Goal: Transaction & Acquisition: Purchase product/service

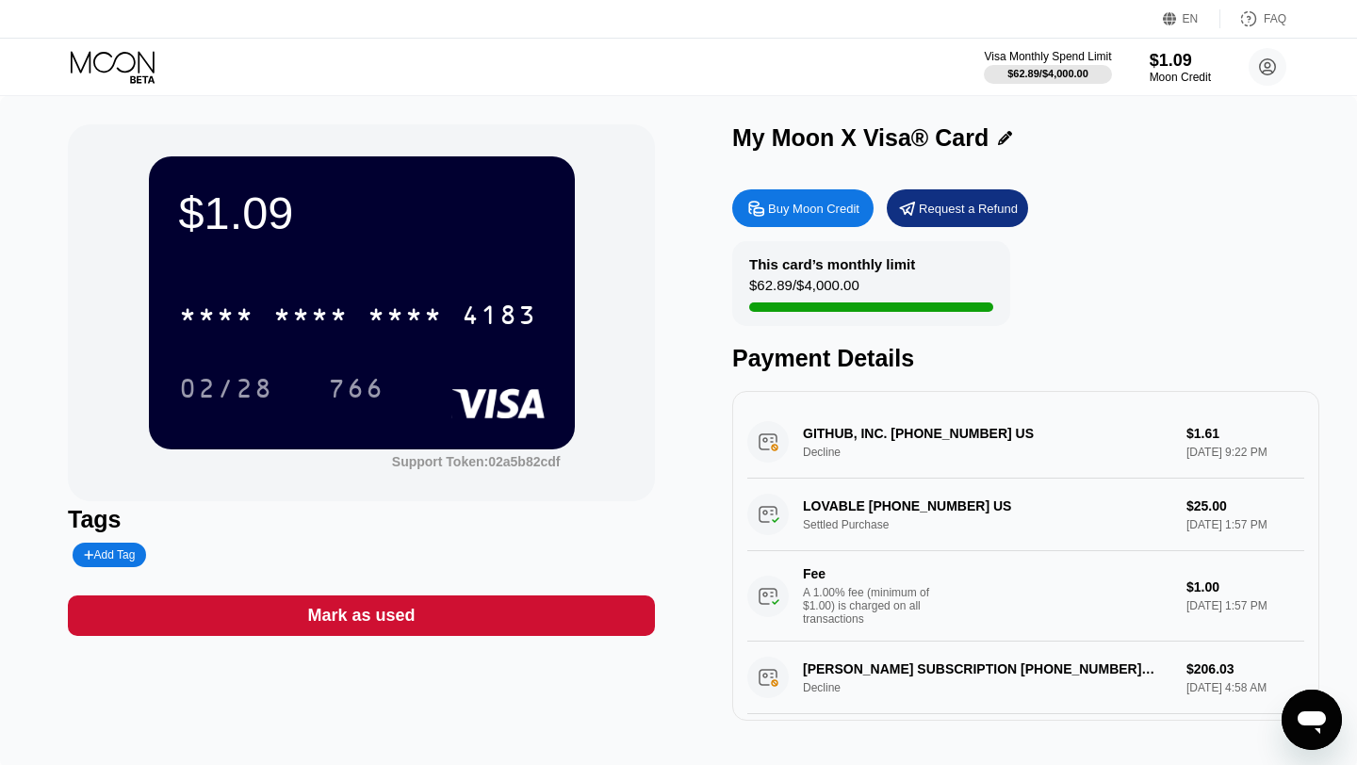
click at [813, 368] on div "Payment Details" at bounding box center [1025, 358] width 587 height 27
click at [804, 203] on div "Buy Moon Credit" at bounding box center [813, 209] width 91 height 16
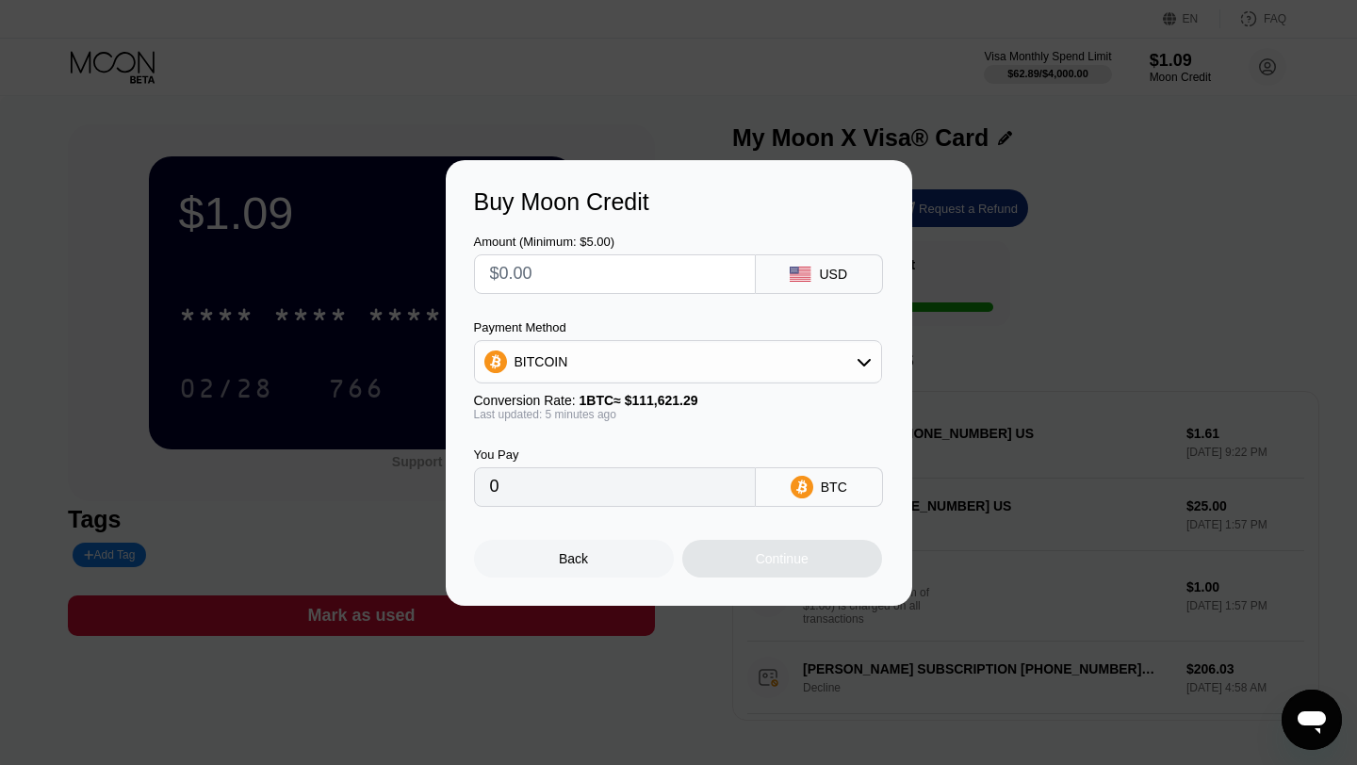
click at [660, 291] on input "text" at bounding box center [615, 274] width 250 height 38
click at [599, 343] on div "BITCOIN" at bounding box center [678, 362] width 406 height 38
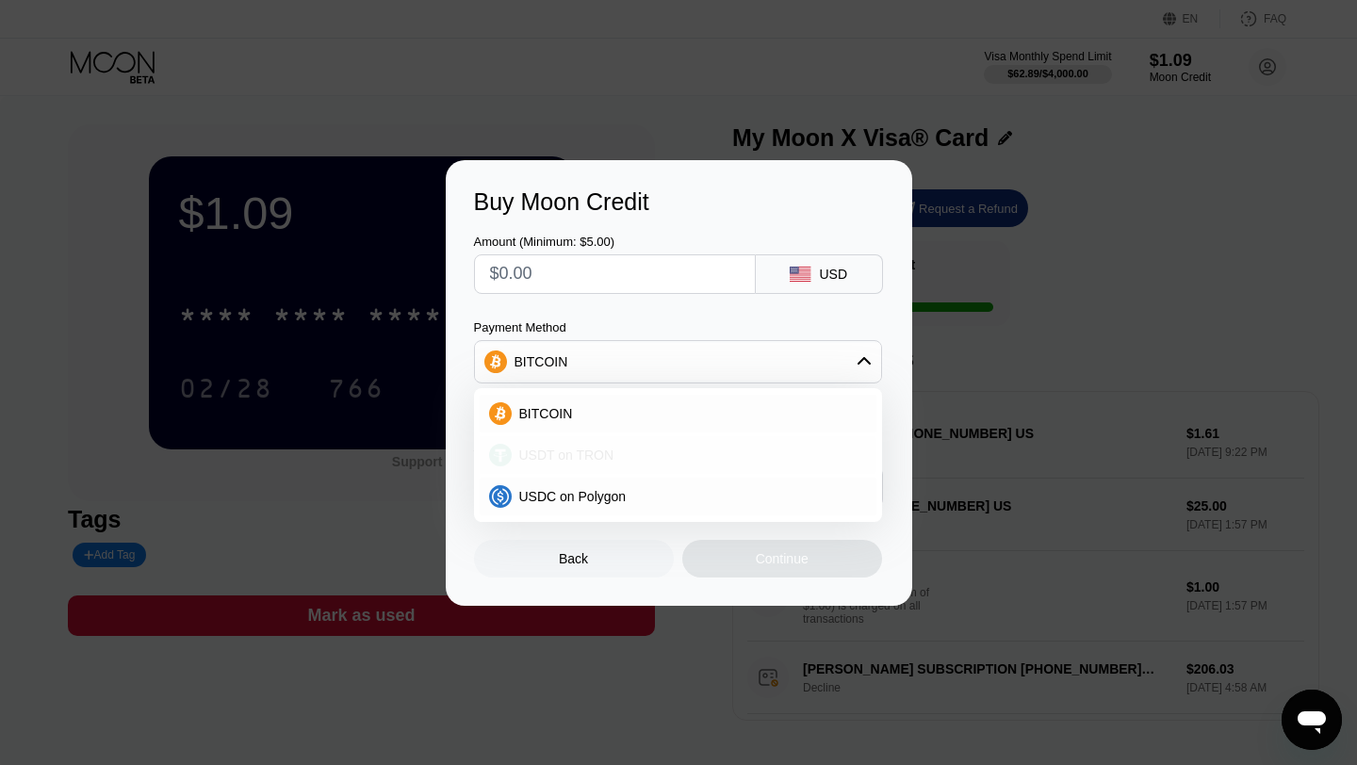
click at [549, 453] on span "USDT on TRON" at bounding box center [566, 454] width 95 height 15
type input "0.00"
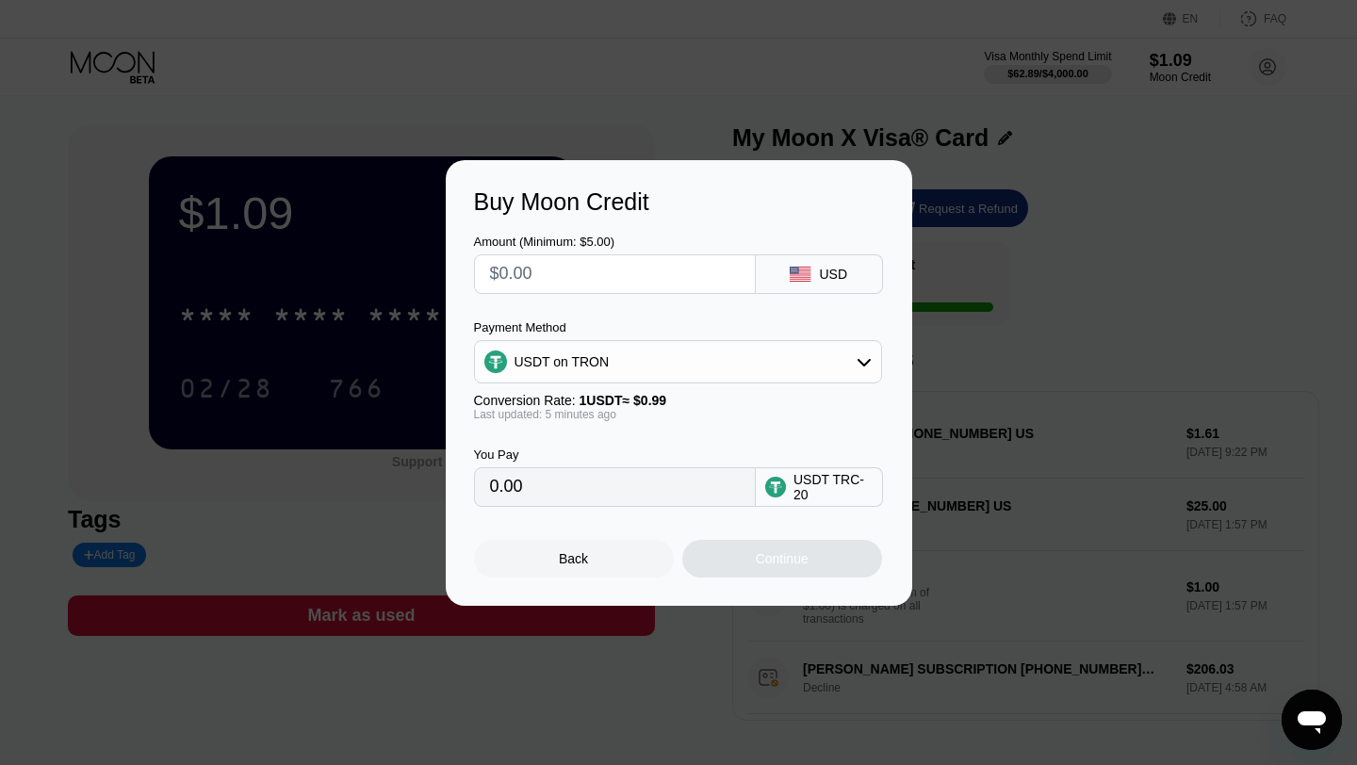
click at [548, 482] on input "0.00" at bounding box center [615, 487] width 250 height 38
click at [545, 482] on input "0.00" at bounding box center [615, 487] width 250 height 38
click at [580, 285] on input "text" at bounding box center [615, 274] width 250 height 38
type input "$2"
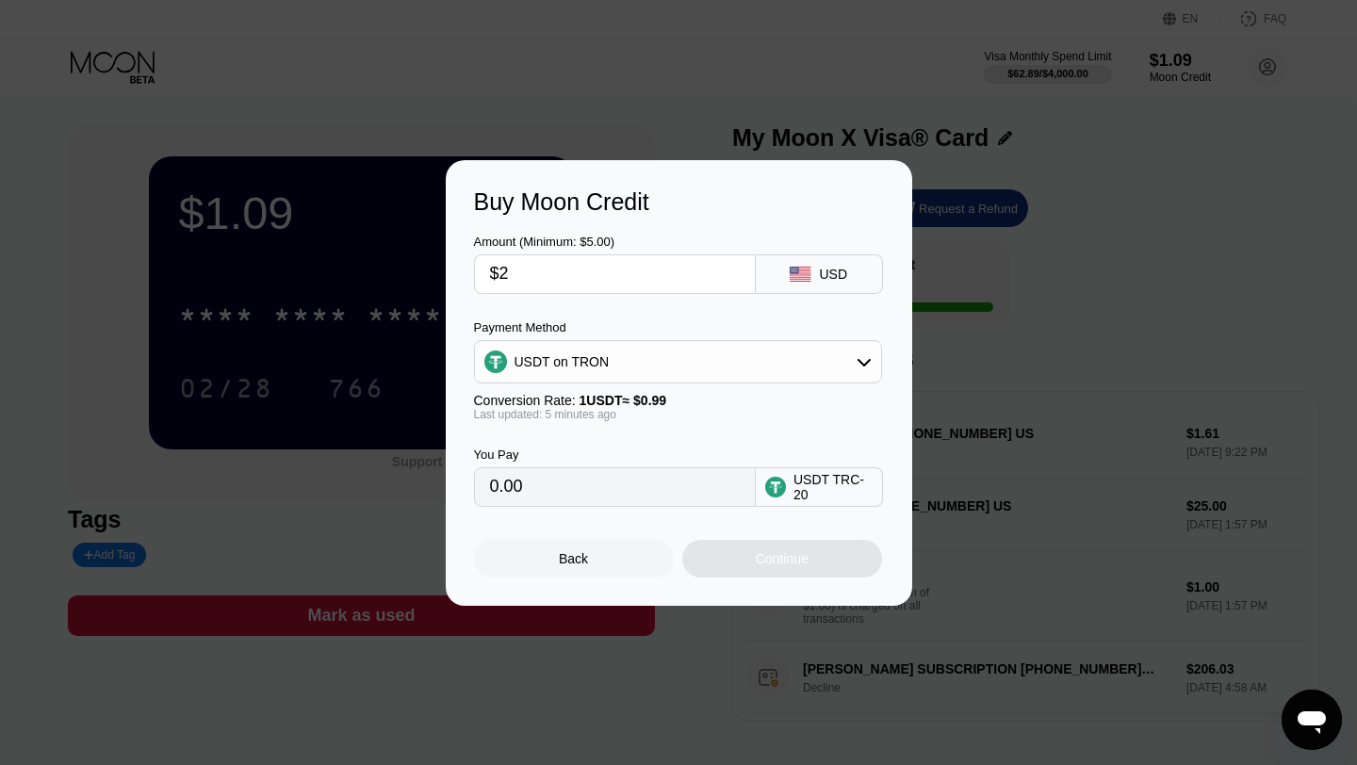
type input "2.02"
type input "$20"
type input "20.20"
type input "$205"
type input "207.07"
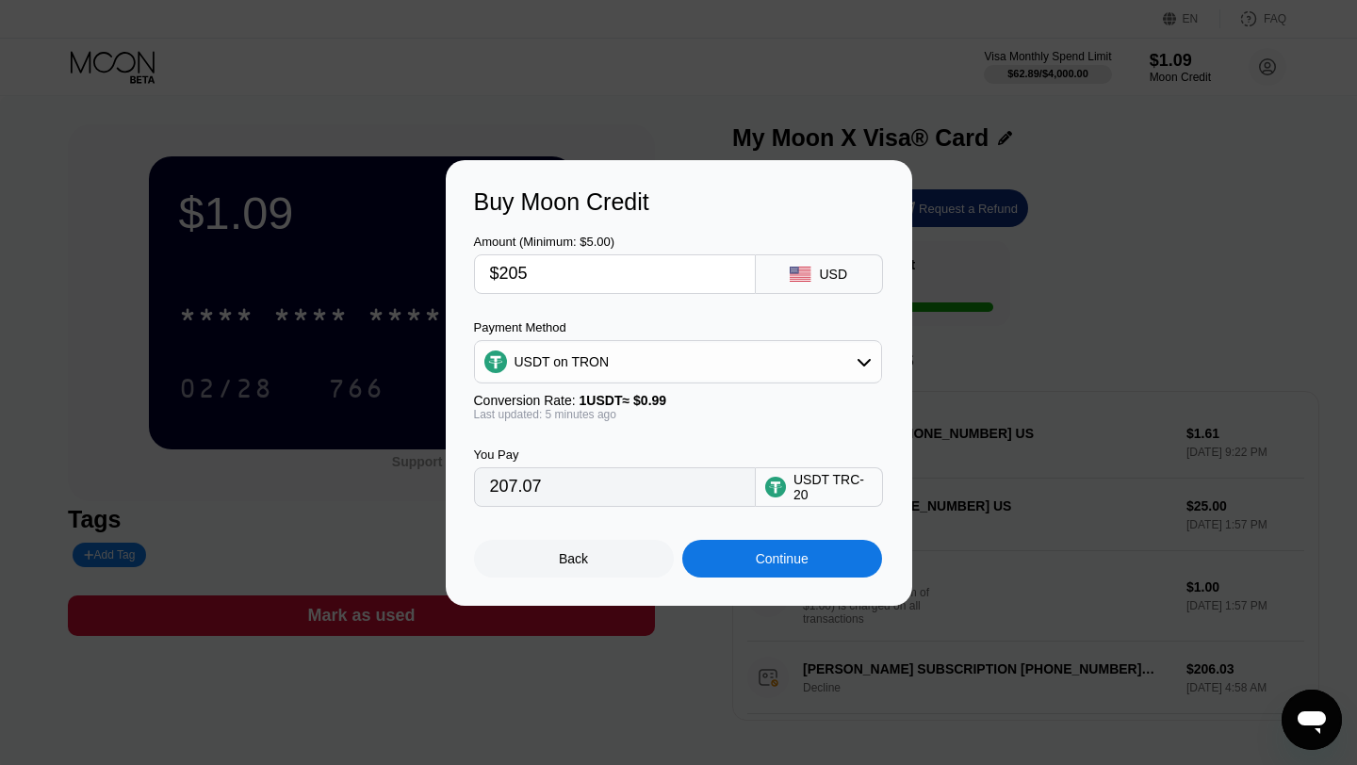
type input "$205"
click at [646, 425] on div "You Pay 207.07 USDT TRC-20" at bounding box center [679, 464] width 410 height 86
click at [787, 554] on div "Continue" at bounding box center [782, 558] width 53 height 15
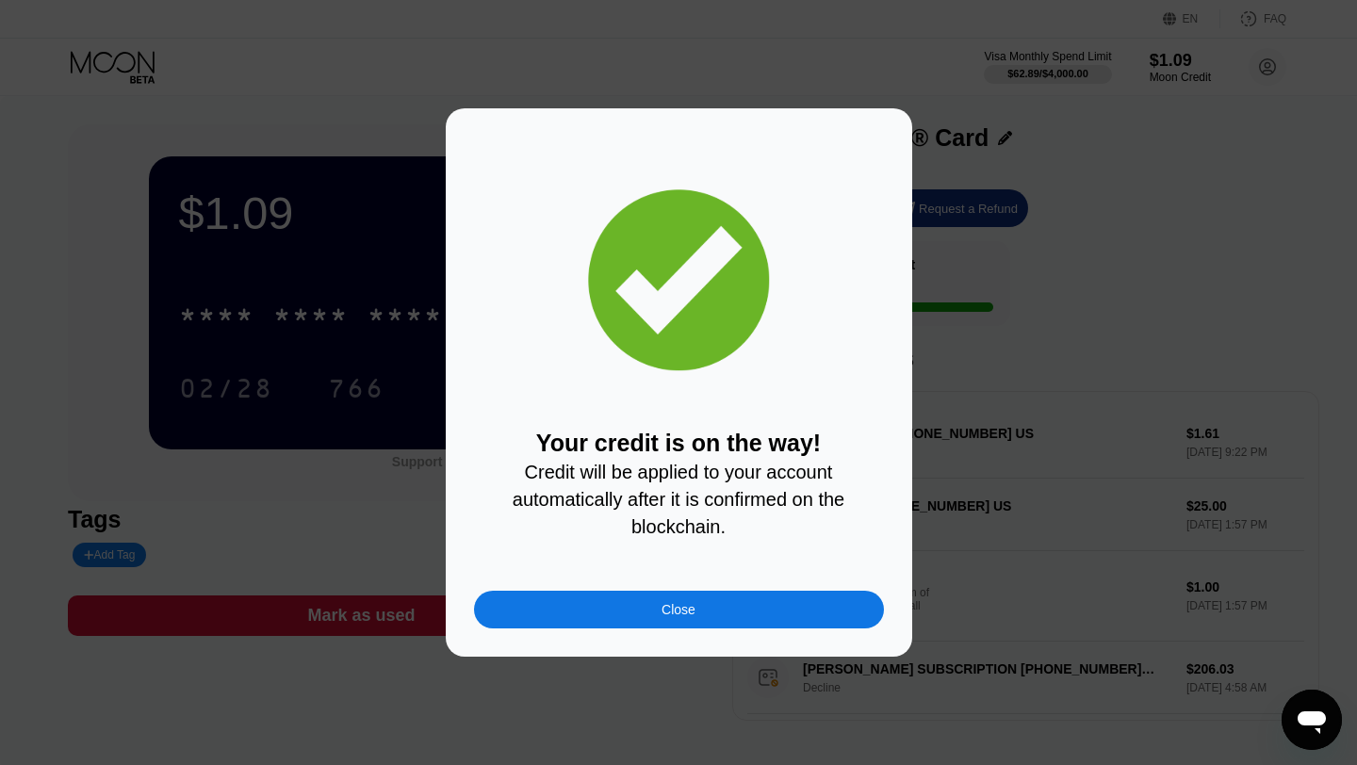
click at [733, 607] on div "Close" at bounding box center [679, 610] width 410 height 38
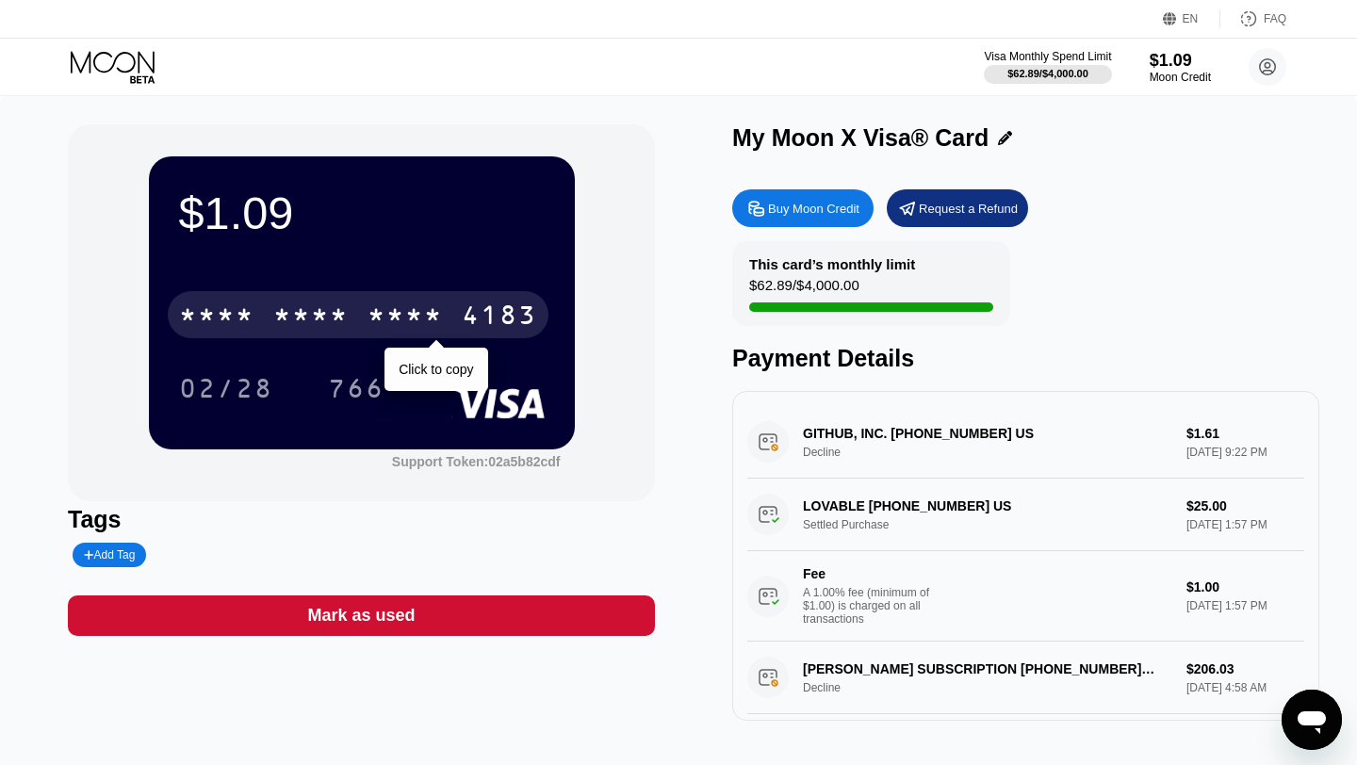
click at [367, 308] on div "* * * *" at bounding box center [404, 317] width 75 height 30
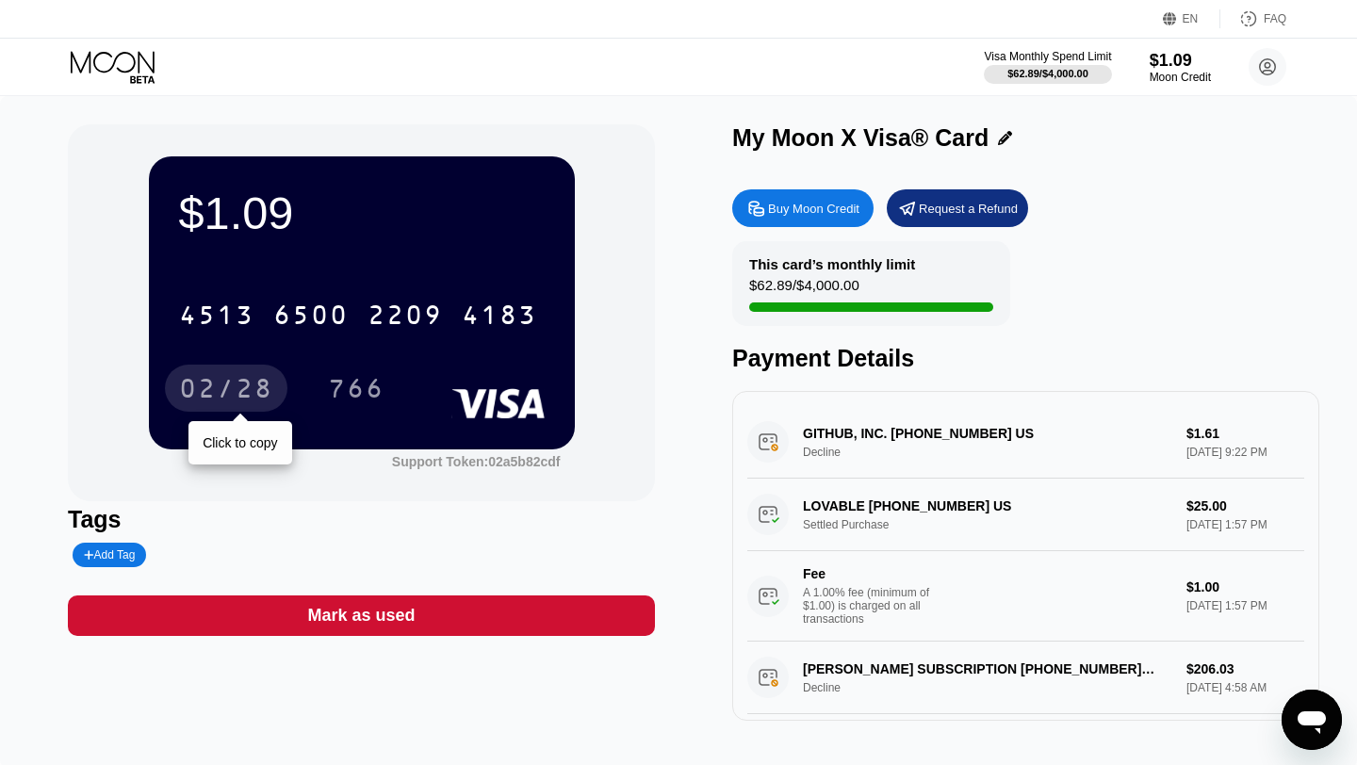
click at [237, 389] on div "02/28" at bounding box center [226, 391] width 94 height 30
click at [1308, 714] on icon "Open messaging window" at bounding box center [1311, 722] width 28 height 23
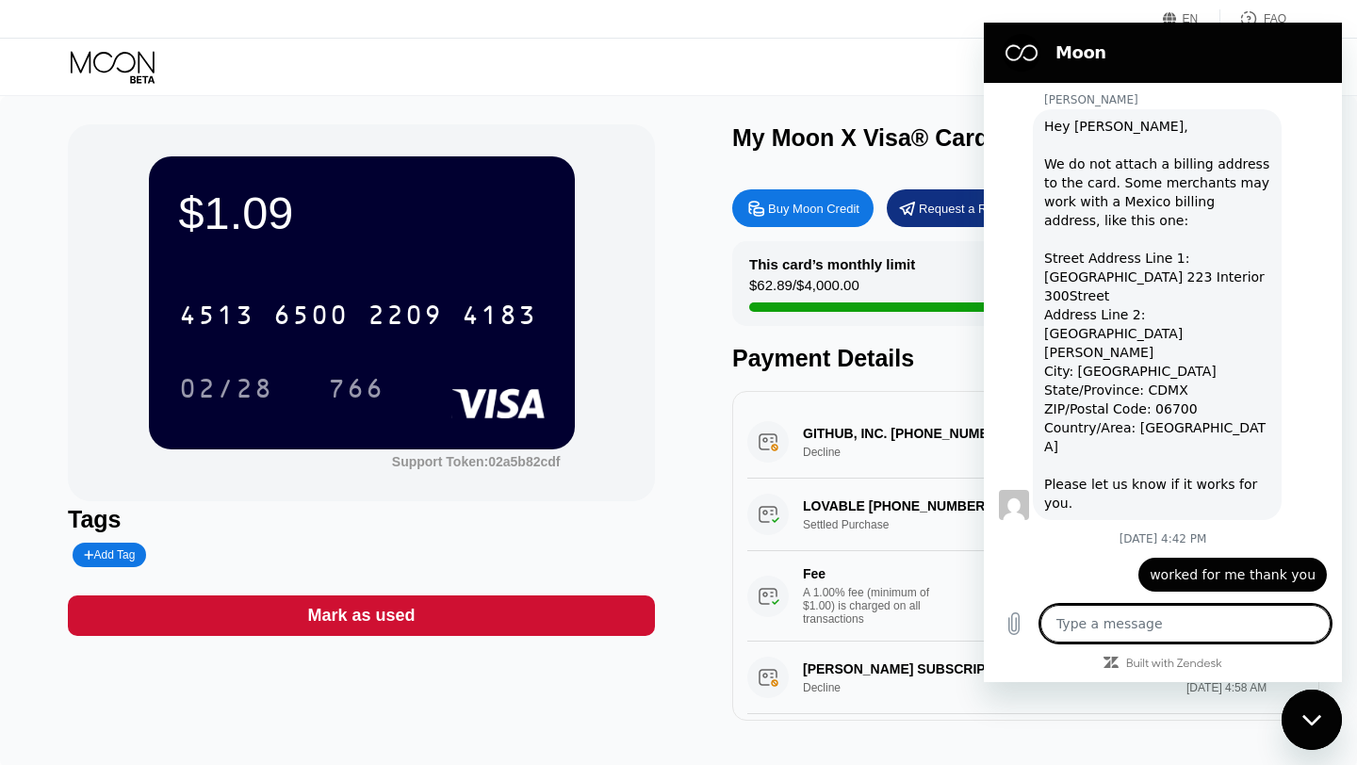
scroll to position [1097, 0]
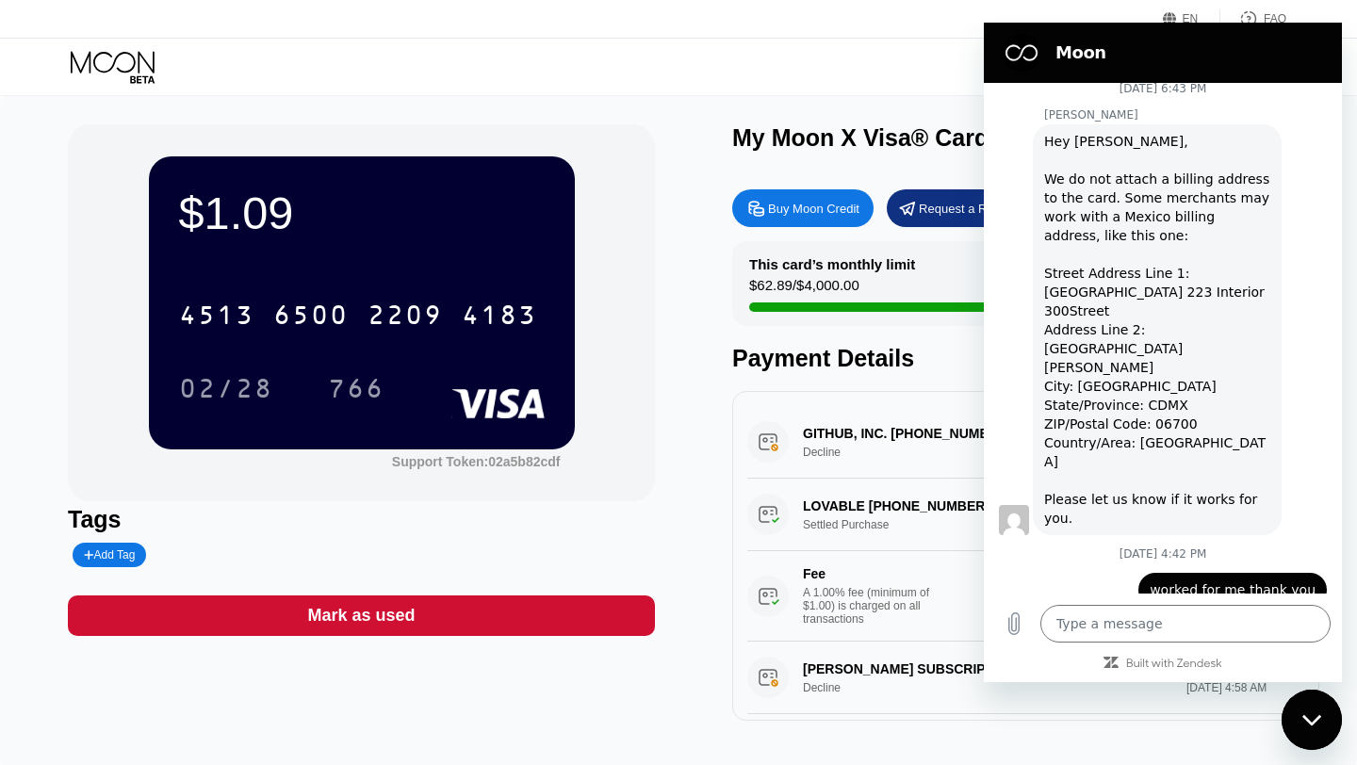
click at [1111, 295] on span "Hey Valdimir, We do not attach a billing address to the card. Some merchants ma…" at bounding box center [1157, 330] width 226 height 396
drag, startPoint x: 1111, startPoint y: 295, endPoint x: 1155, endPoint y: 294, distance: 44.3
click at [1155, 294] on span "Hey Valdimir, We do not attach a billing address to the card. Some merchants ma…" at bounding box center [1157, 330] width 226 height 396
copy span "Ciudad de Mexico"
click at [1159, 306] on span "Hey Valdimir, We do not attach a billing address to the card. Some merchants ma…" at bounding box center [1157, 330] width 226 height 396
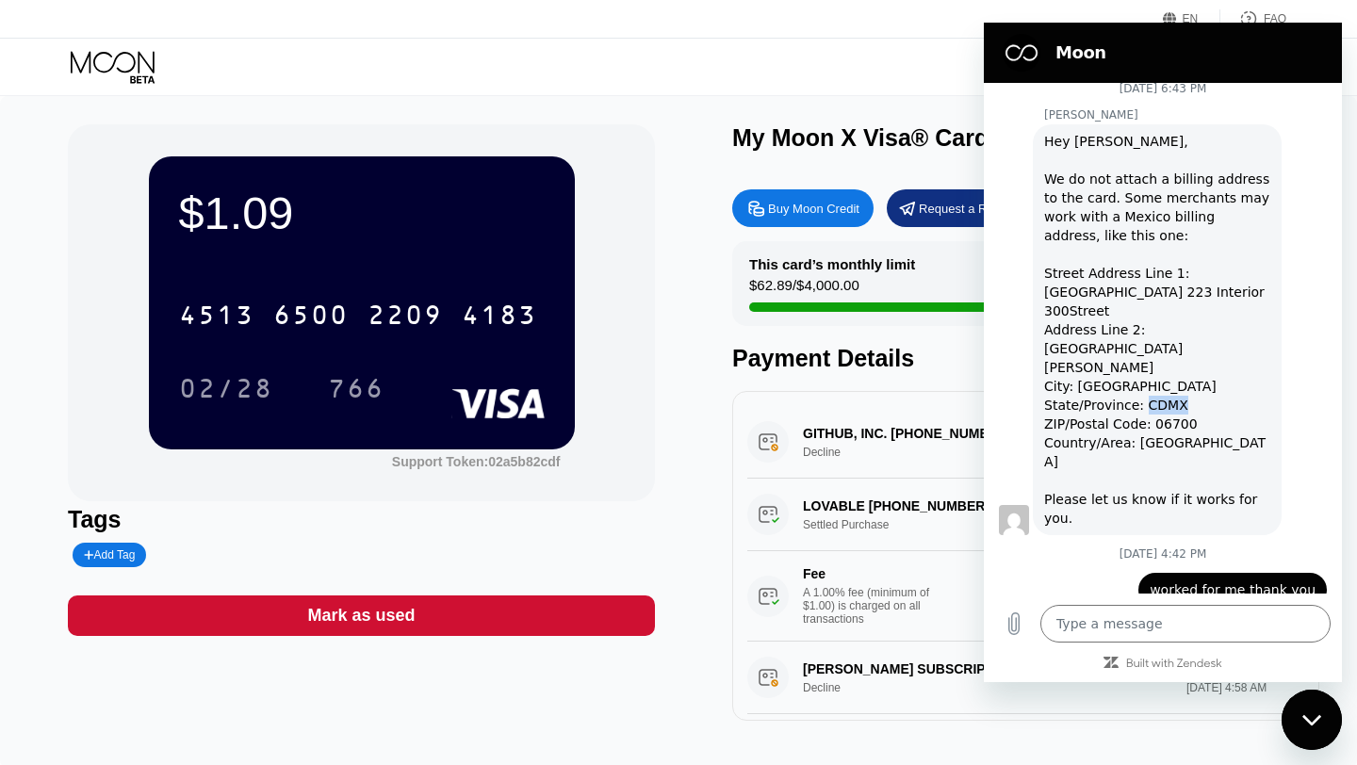
click at [1159, 306] on span "Hey Valdimir, We do not attach a billing address to the card. Some merchants ma…" at bounding box center [1157, 330] width 226 height 396
copy span "CDMX"
click at [1159, 326] on span "Hey Valdimir, We do not attach a billing address to the card. Some merchants ma…" at bounding box center [1157, 330] width 226 height 396
copy span "06700"
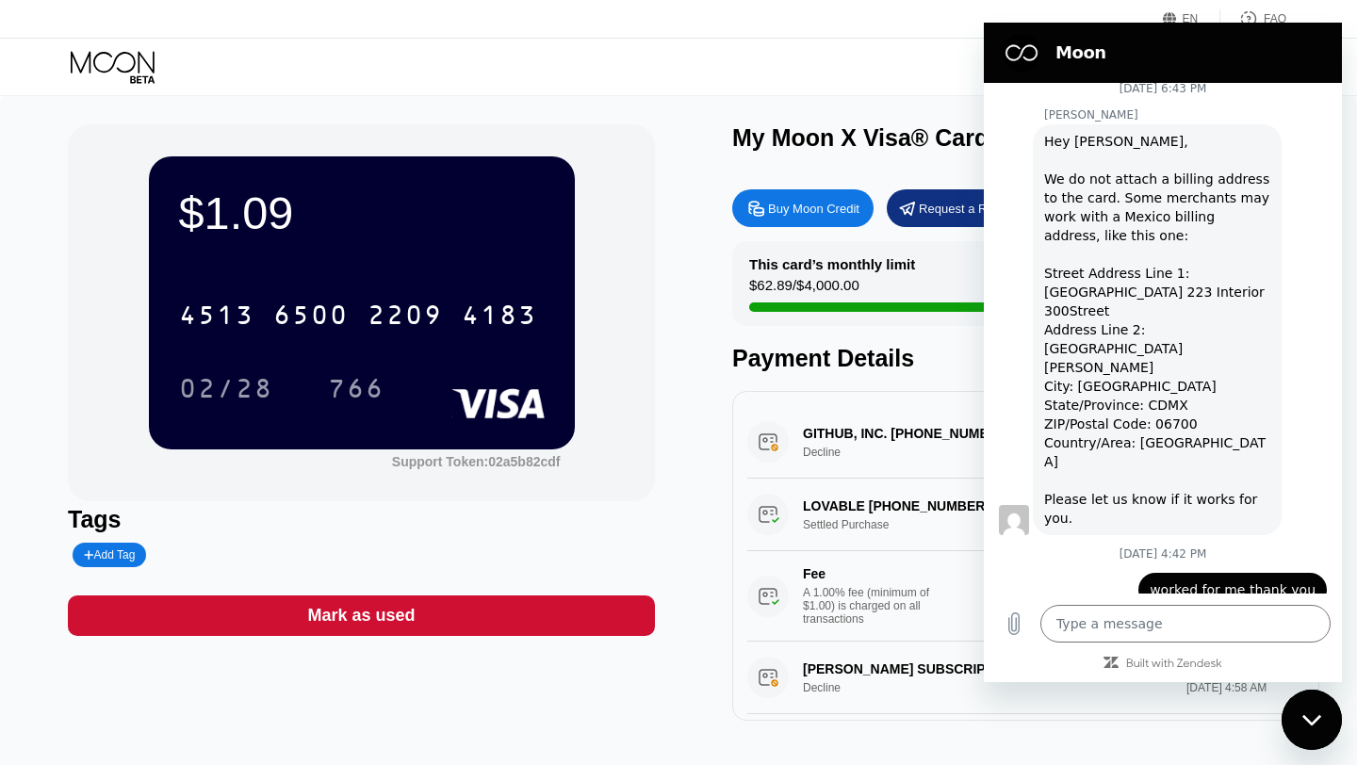
click at [1116, 256] on span "Hey Valdimir, We do not attach a billing address to the card. Some merchants ma…" at bounding box center [1157, 330] width 226 height 396
drag, startPoint x: 1116, startPoint y: 256, endPoint x: 1128, endPoint y: 272, distance: 19.6
click at [1128, 272] on span "Hey Valdimir, We do not attach a billing address to the card. Some merchants ma…" at bounding box center [1157, 330] width 226 height 396
copy span "Line 2: Roma Norte, Cuauhtemoc"
click at [1173, 218] on span "Hey Valdimir, We do not attach a billing address to the card. Some merchants ma…" at bounding box center [1157, 330] width 226 height 396
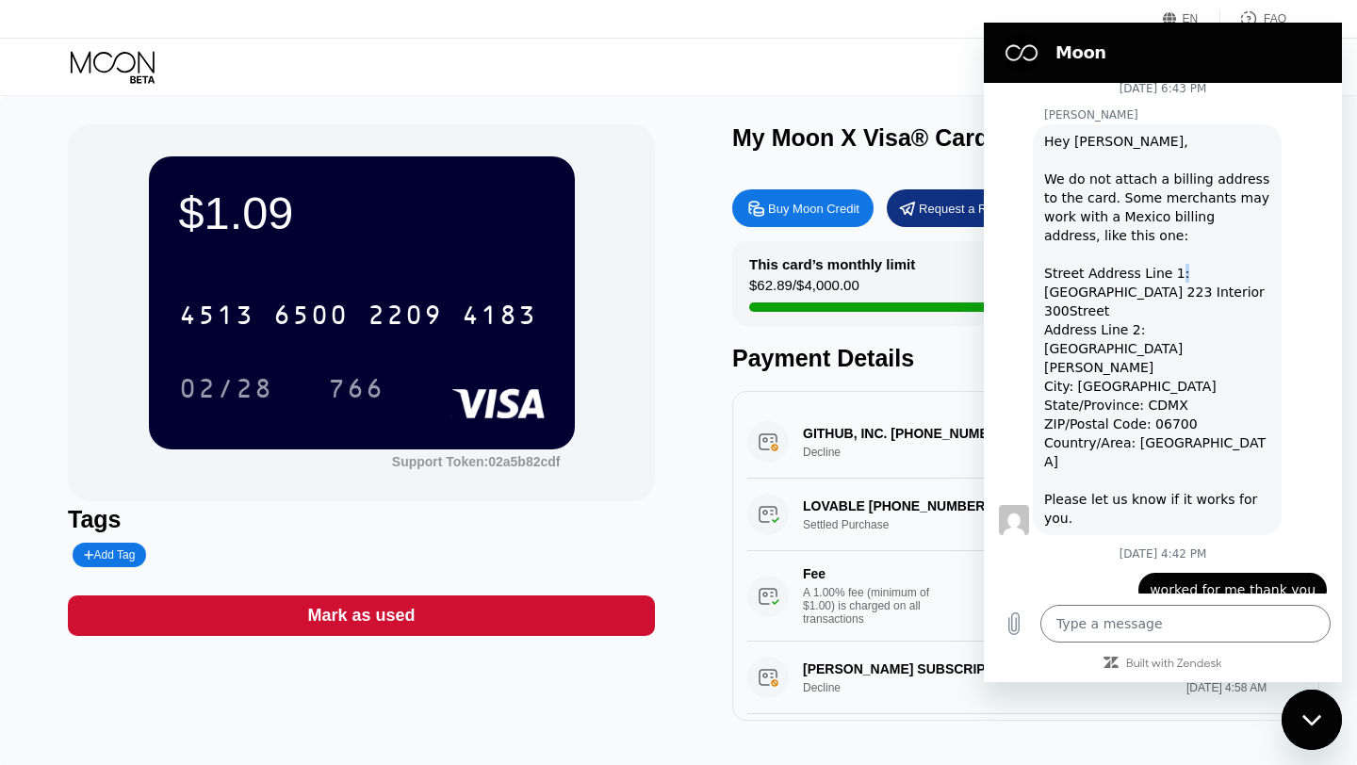
click at [1173, 218] on span "Hey Valdimir, We do not attach a billing address to the card. Some merchants ma…" at bounding box center [1157, 330] width 226 height 396
click at [1194, 215] on span "Hey Valdimir, We do not attach a billing address to the card. Some merchants ma…" at bounding box center [1157, 330] width 226 height 396
drag, startPoint x: 1194, startPoint y: 215, endPoint x: 1187, endPoint y: 231, distance: 17.3
click at [1187, 231] on span "Hey Valdimir, We do not attach a billing address to the card. Some merchants ma…" at bounding box center [1157, 330] width 226 height 396
copy span "Coahuila 223 Interior 300Street"
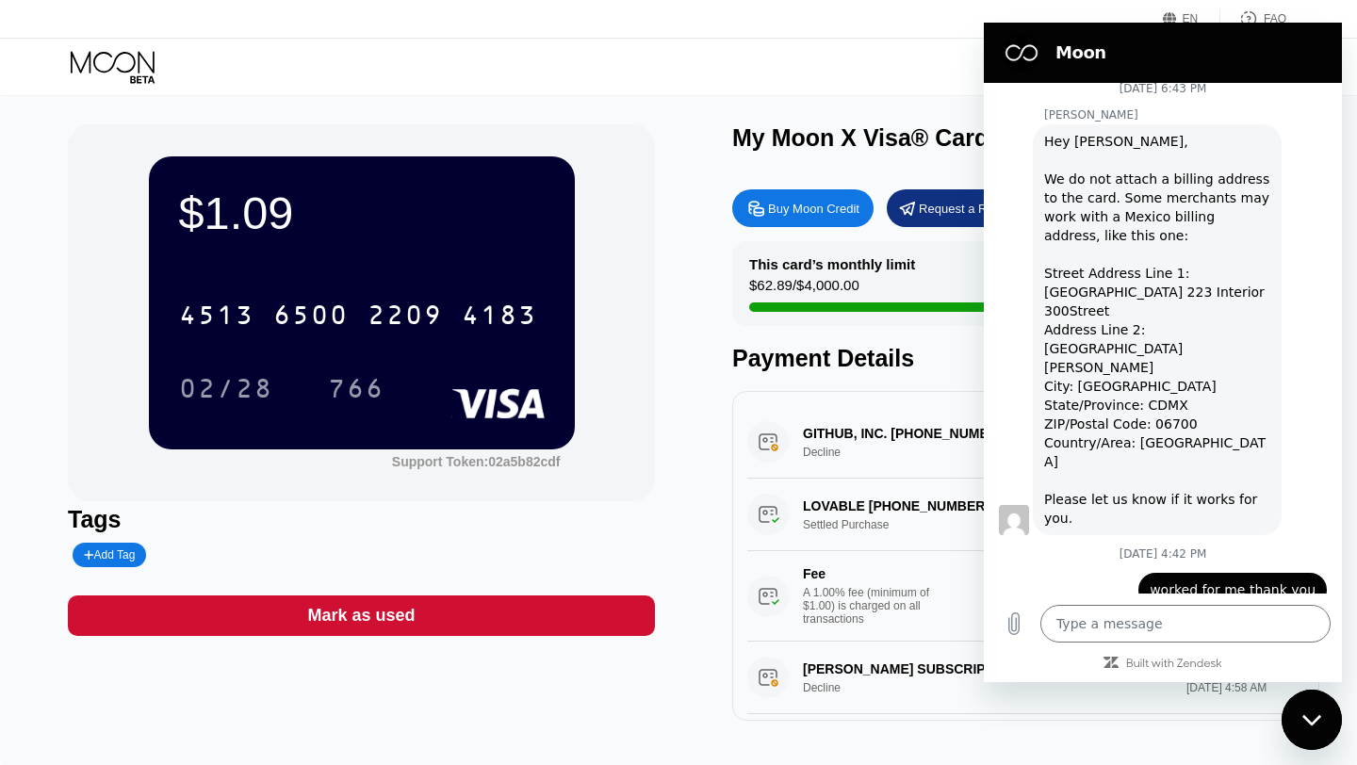
click at [1160, 250] on span "Hey Valdimir, We do not attach a billing address to the card. Some merchants ma…" at bounding box center [1157, 330] width 226 height 396
drag, startPoint x: 1160, startPoint y: 250, endPoint x: 1155, endPoint y: 269, distance: 20.3
click at [1155, 269] on span "Hey Valdimir, We do not attach a billing address to the card. Some merchants ma…" at bounding box center [1157, 330] width 226 height 396
copy span "Roma Norte, Cuauhtemoc"
click at [694, 176] on div "$1.09 4513 6500 2209 4183 02/28 766 Support Token: 02a5b82cdf Tags Add Tag Mark…" at bounding box center [678, 422] width 1221 height 596
